Goal: Task Accomplishment & Management: Complete application form

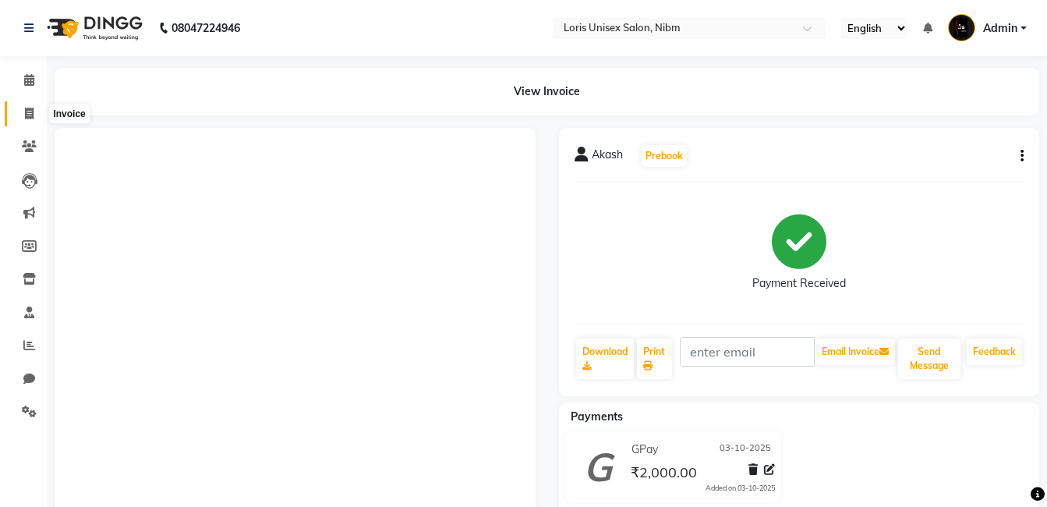
drag, startPoint x: 0, startPoint y: 0, endPoint x: 31, endPoint y: 112, distance: 116.5
click at [31, 112] on icon at bounding box center [29, 114] width 9 height 12
select select "service"
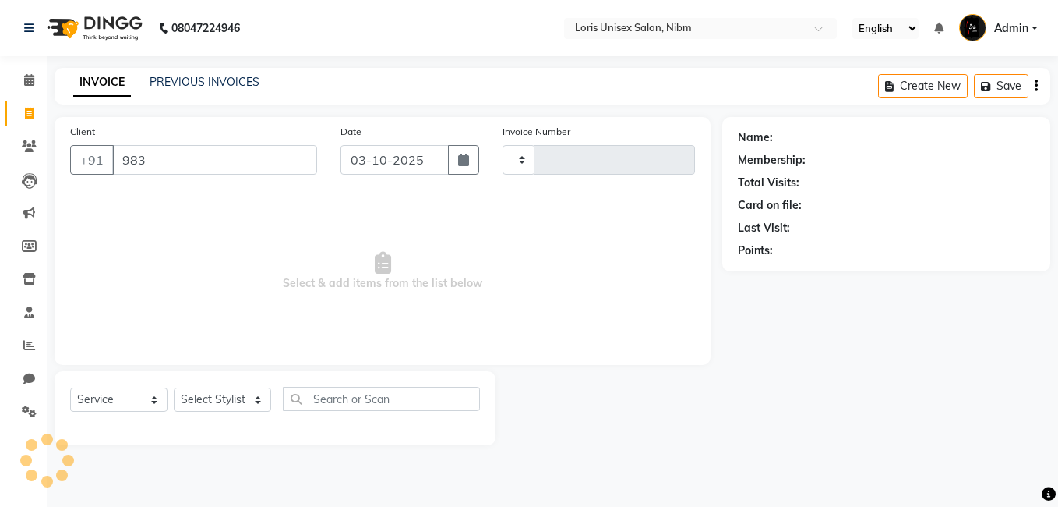
type input "9834"
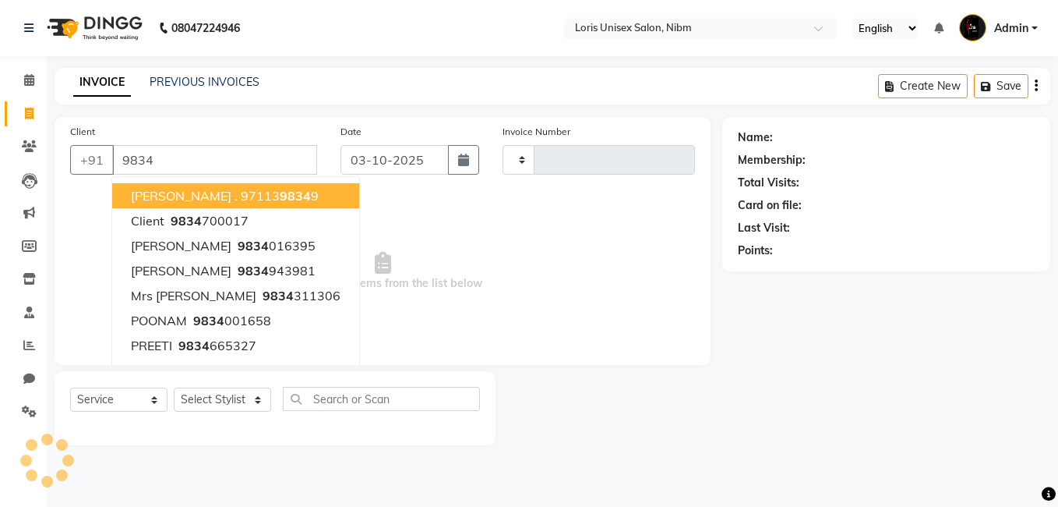
type input "0371"
select select "2893"
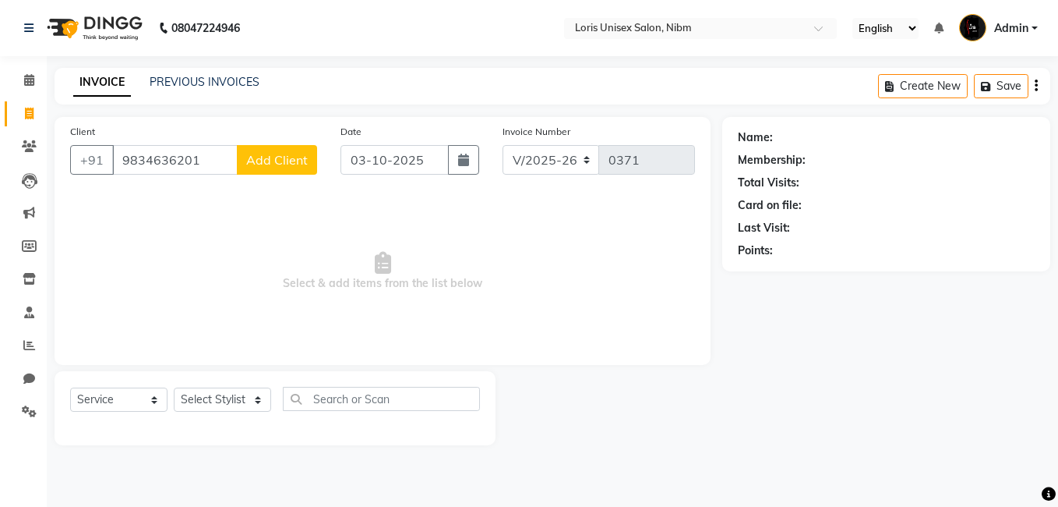
type input "9834636201"
click at [284, 171] on button "Add Client" at bounding box center [277, 160] width 80 height 30
select select "22"
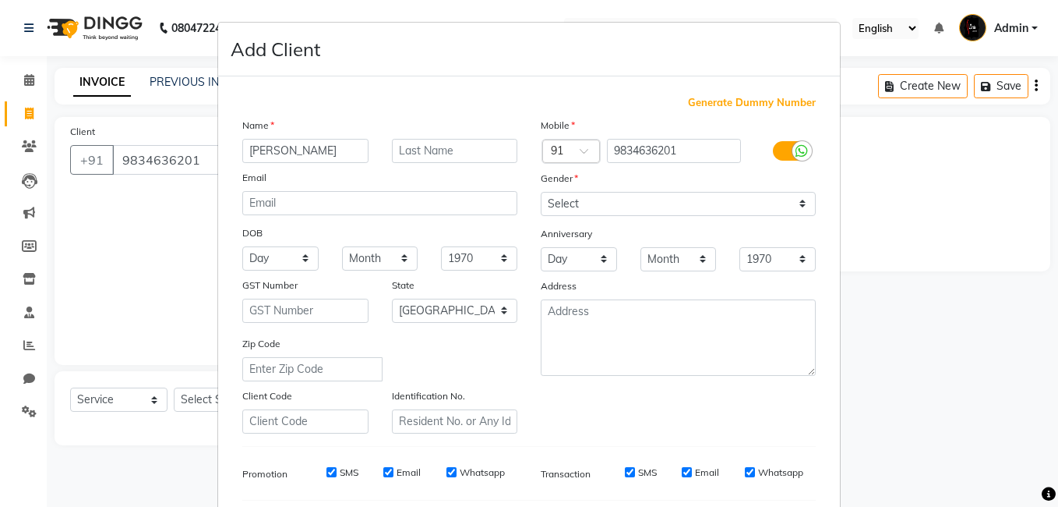
type input "[PERSON_NAME]"
click at [797, 202] on select "Select [DEMOGRAPHIC_DATA] [DEMOGRAPHIC_DATA] Other Prefer Not To Say" at bounding box center [678, 204] width 275 height 24
select select "[DEMOGRAPHIC_DATA]"
click at [541, 192] on select "Select [DEMOGRAPHIC_DATA] [DEMOGRAPHIC_DATA] Other Prefer Not To Say" at bounding box center [678, 204] width 275 height 24
drag, startPoint x: 1045, startPoint y: 191, endPoint x: 1045, endPoint y: 407, distance: 215.9
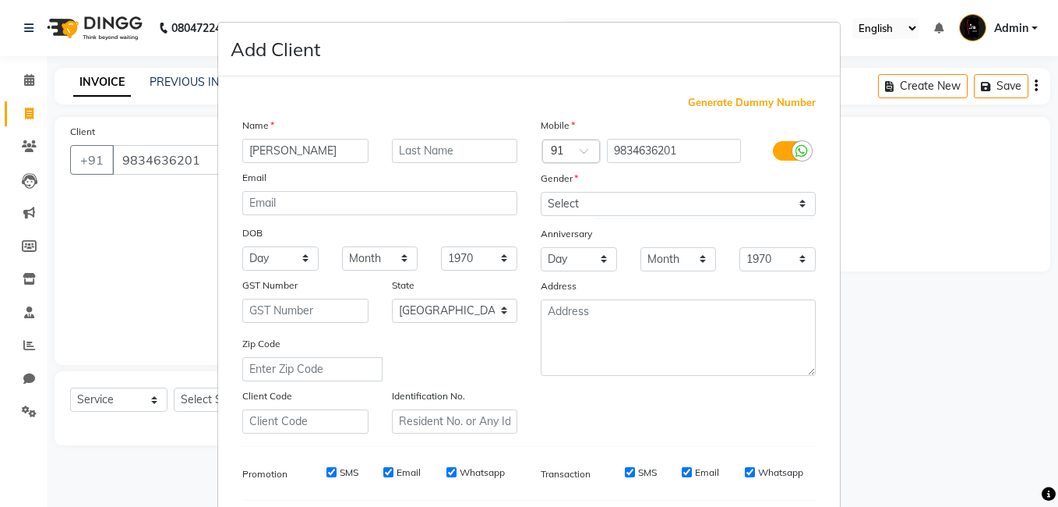
click at [1045, 404] on ngb-modal-window "Add Client Generate Dummy Number Name [PERSON_NAME] DOB Day 01 02 03 04 05 06 0…" at bounding box center [529, 253] width 1058 height 507
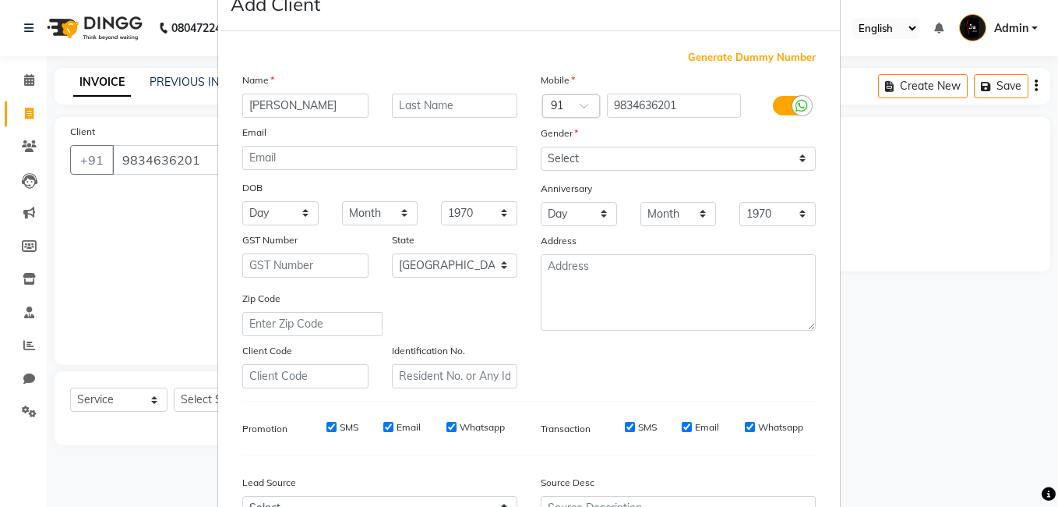
scroll to position [213, 0]
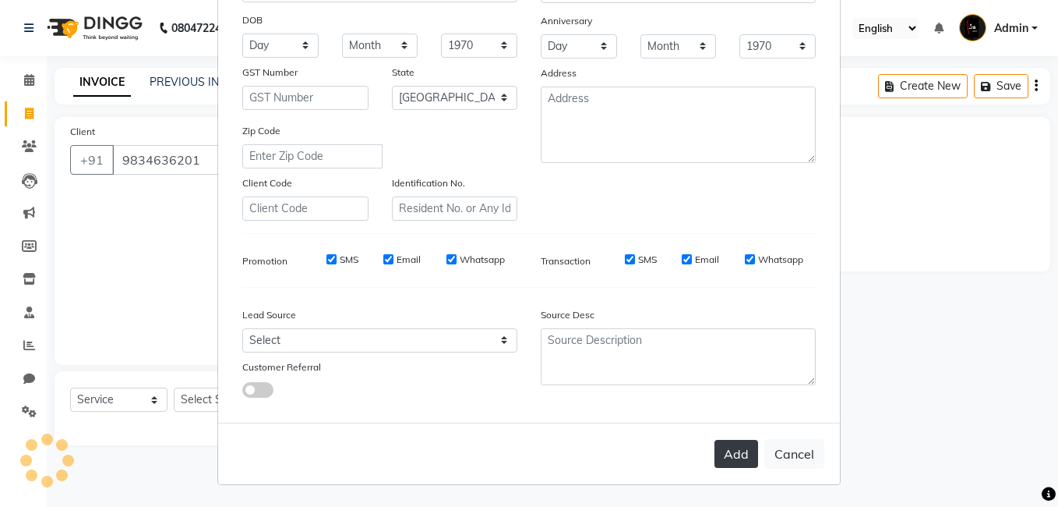
click at [724, 449] on button "Add" at bounding box center [737, 454] width 44 height 28
select select
select select "null"
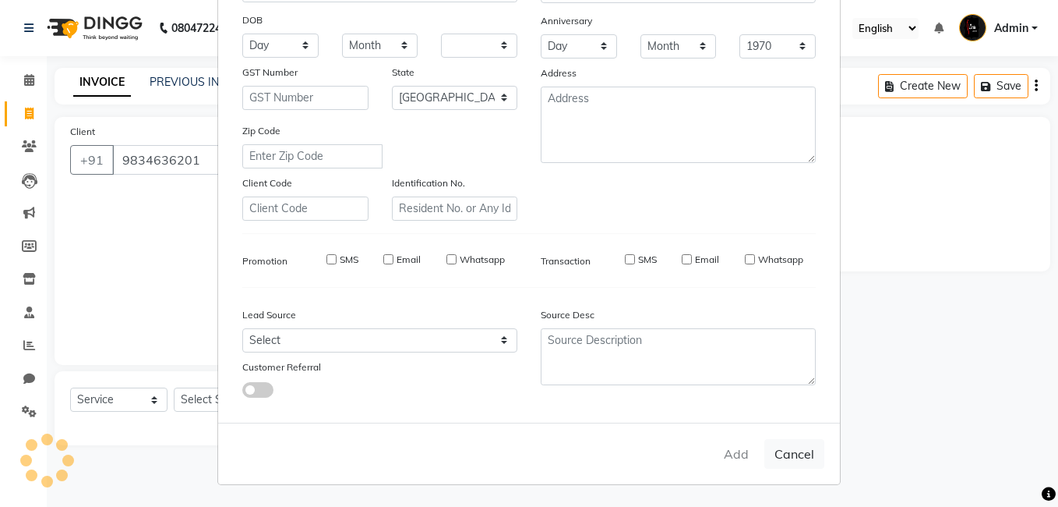
select select
checkbox input "false"
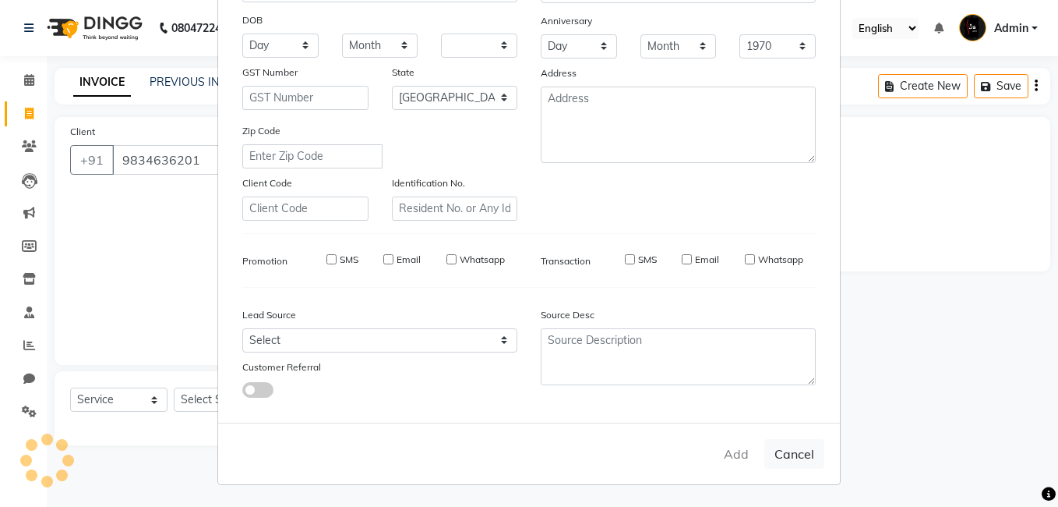
checkbox input "false"
